Goal: Transaction & Acquisition: Purchase product/service

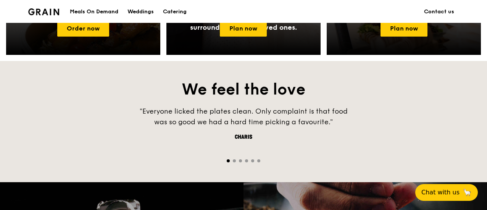
scroll to position [343, 0]
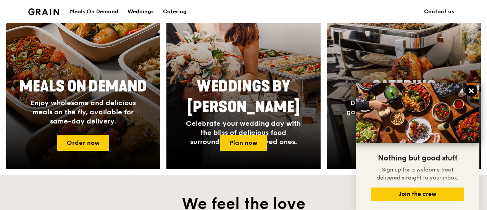
click at [472, 89] on icon at bounding box center [471, 90] width 5 height 5
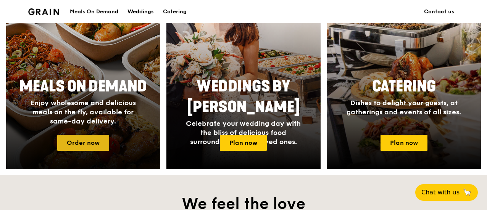
click at [80, 141] on link "Order now" at bounding box center [83, 143] width 52 height 16
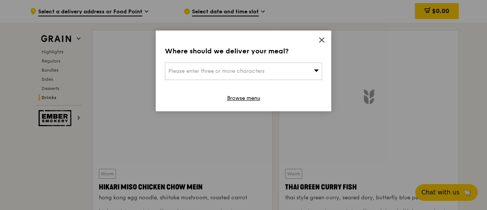
scroll to position [3239, 0]
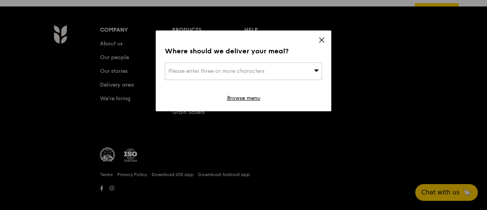
click at [225, 73] on span "Please enter three or more characters" at bounding box center [216, 71] width 96 height 6
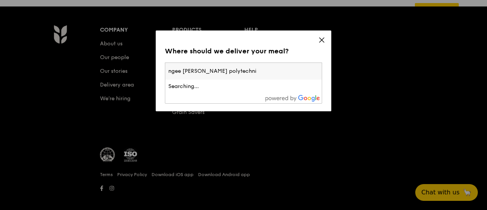
type input "ngee ann polytechnic"
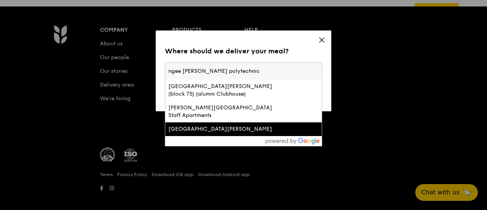
click at [207, 122] on li "Ngee Ann Polytechnic" at bounding box center [243, 129] width 156 height 14
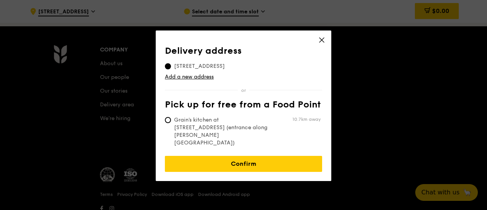
scroll to position [3267, 0]
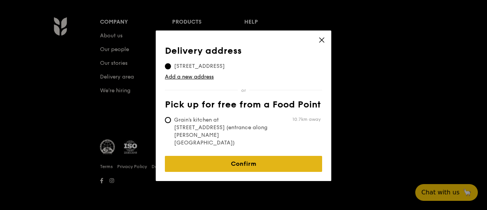
click at [237, 156] on link "Confirm" at bounding box center [243, 164] width 157 height 16
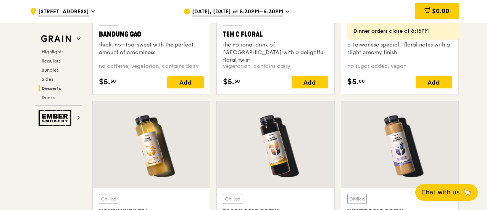
scroll to position [2618, 0]
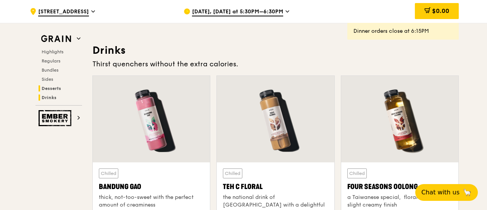
click at [52, 100] on span "Drinks" at bounding box center [49, 97] width 15 height 5
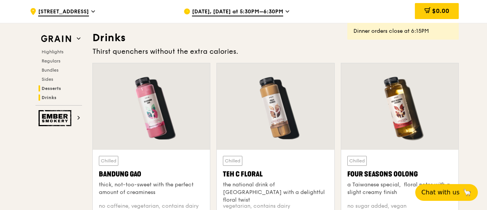
scroll to position [2631, 0]
click at [285, 11] on icon at bounding box center [287, 11] width 4 height 7
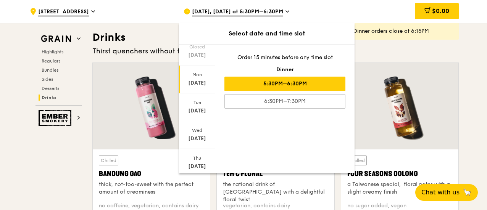
scroll to position [106, 0]
click at [200, 113] on div "Aug 27" at bounding box center [197, 116] width 34 height 8
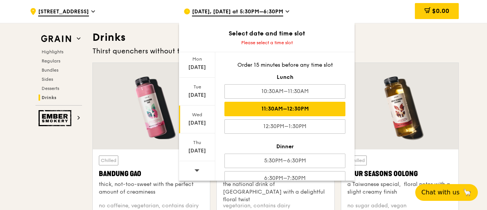
click at [303, 105] on div "11:30AM–12:30PM" at bounding box center [284, 109] width 121 height 14
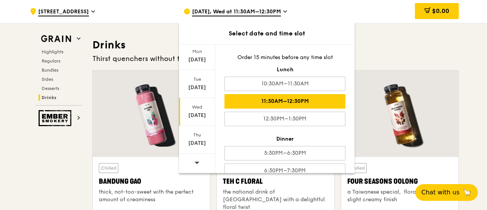
scroll to position [2638, 0]
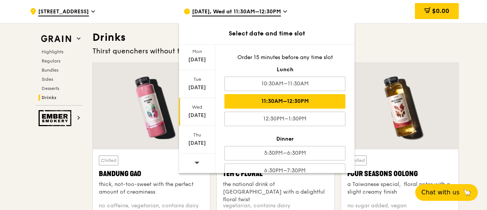
click at [316, 98] on div "11:30AM–12:30PM" at bounding box center [284, 101] width 121 height 14
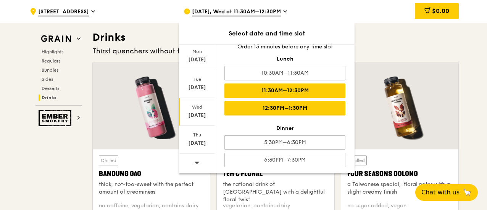
scroll to position [14, 0]
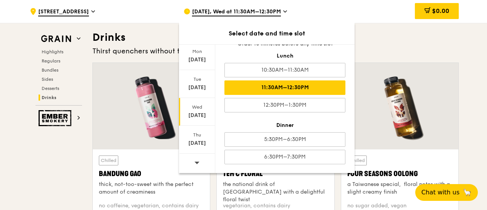
click at [371, 2] on div "$0.00" at bounding box center [397, 11] width 123 height 23
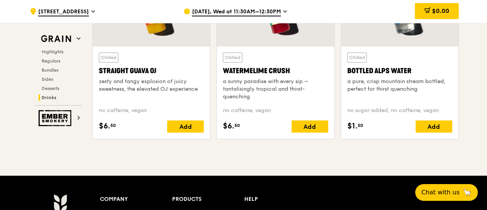
scroll to position [3096, 0]
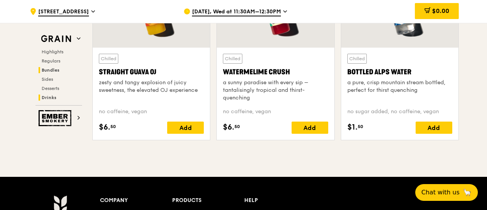
click at [52, 69] on span "Bundles" at bounding box center [51, 69] width 18 height 5
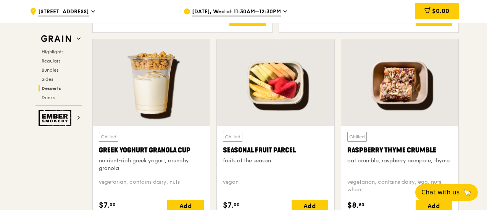
scroll to position [2396, 0]
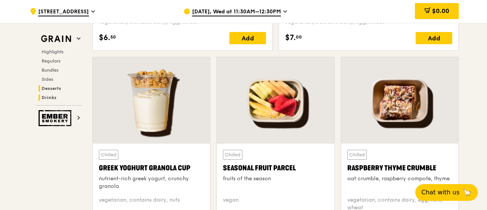
click at [51, 96] on span "Drinks" at bounding box center [49, 97] width 15 height 5
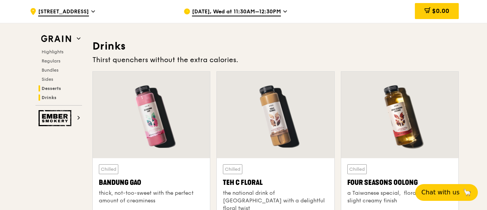
scroll to position [2638, 0]
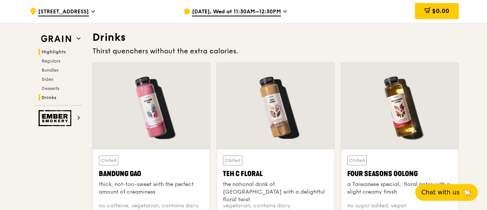
click at [59, 53] on span "Highlights" at bounding box center [54, 51] width 24 height 5
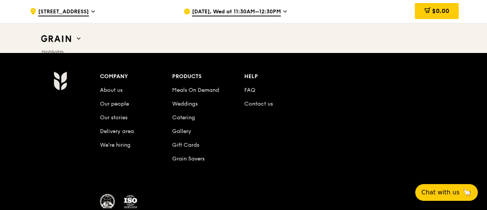
scroll to position [3275, 0]
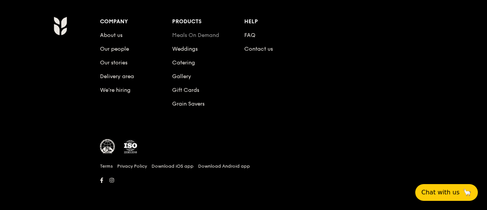
click at [201, 35] on link "Meals On Demand" at bounding box center [195, 35] width 47 height 6
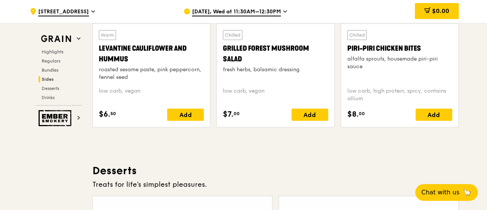
scroll to position [2099, 0]
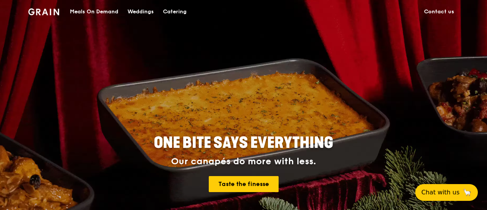
click at [90, 11] on div "Meals On Demand" at bounding box center [94, 11] width 48 height 23
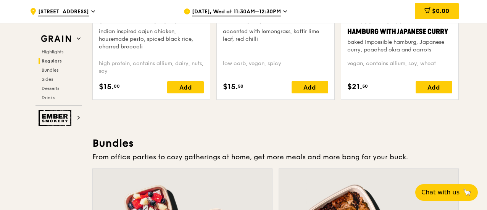
scroll to position [878, 0]
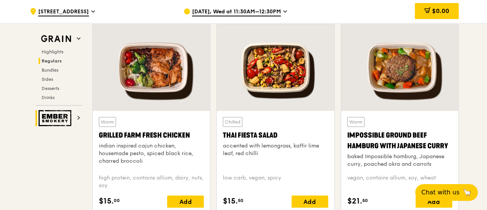
click at [68, 117] on img at bounding box center [56, 118] width 35 height 16
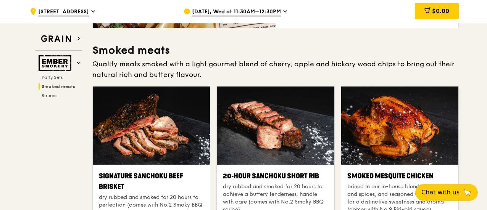
scroll to position [215, 0]
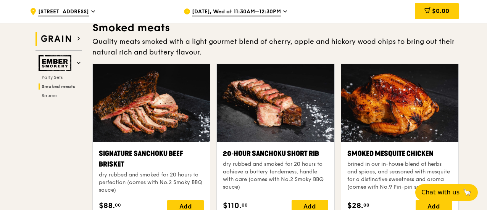
click at [69, 35] on img at bounding box center [56, 39] width 35 height 14
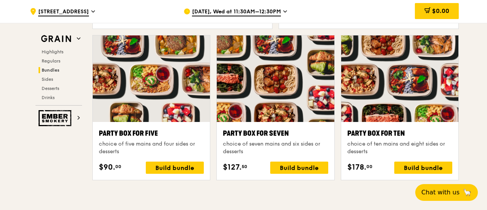
scroll to position [1513, 0]
